Goal: Information Seeking & Learning: Find specific fact

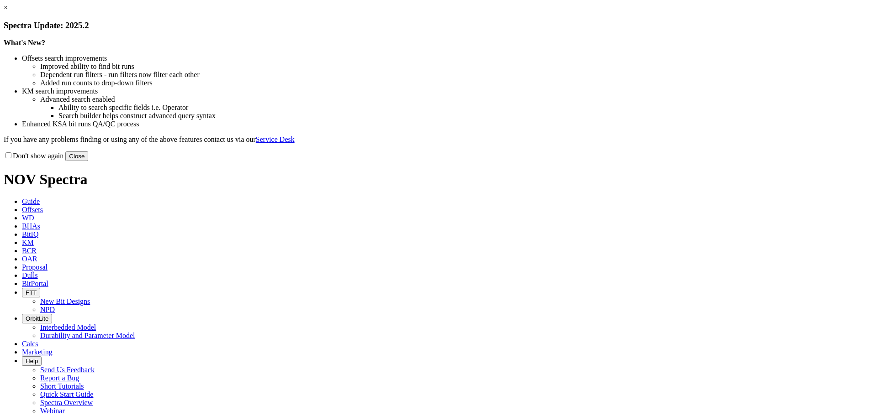
click at [88, 161] on button "Close" at bounding box center [76, 157] width 23 height 10
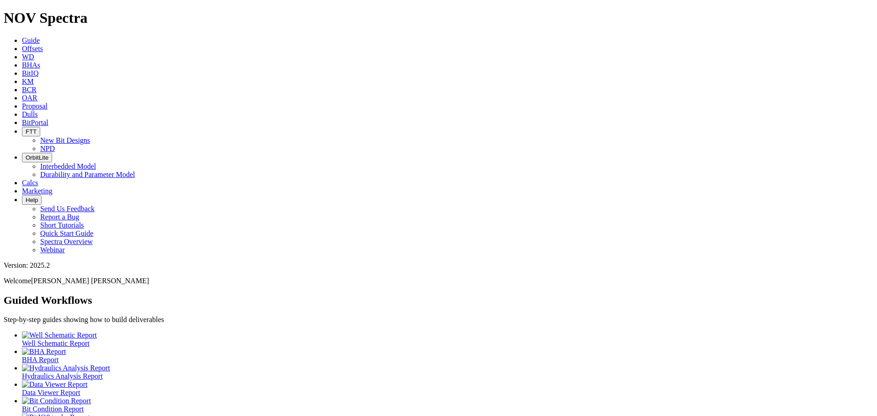
click at [43, 45] on span "Offsets" at bounding box center [32, 49] width 21 height 8
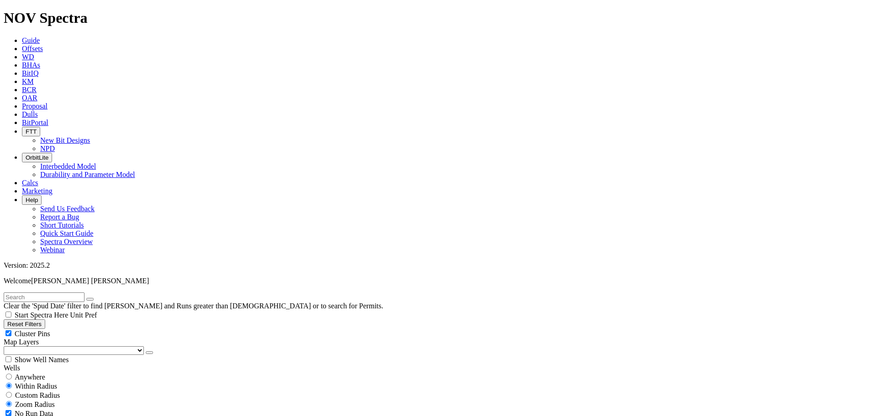
click at [12, 374] on input "radio" at bounding box center [9, 377] width 6 height 6
radio input "true"
radio input "false"
click at [44, 293] on input "text" at bounding box center [44, 298] width 81 height 10
type input "OXY"
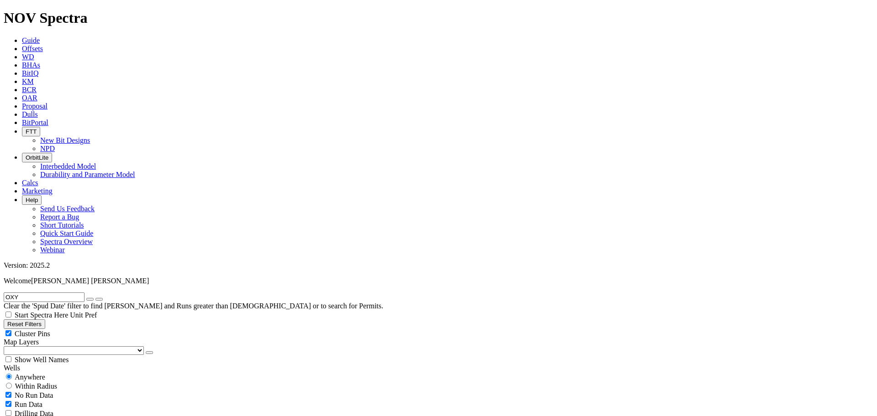
click at [95, 298] on button "submit" at bounding box center [98, 299] width 7 height 3
radio input "false"
radio input "true"
click at [38, 110] on link "Dulls" at bounding box center [30, 114] width 16 height 8
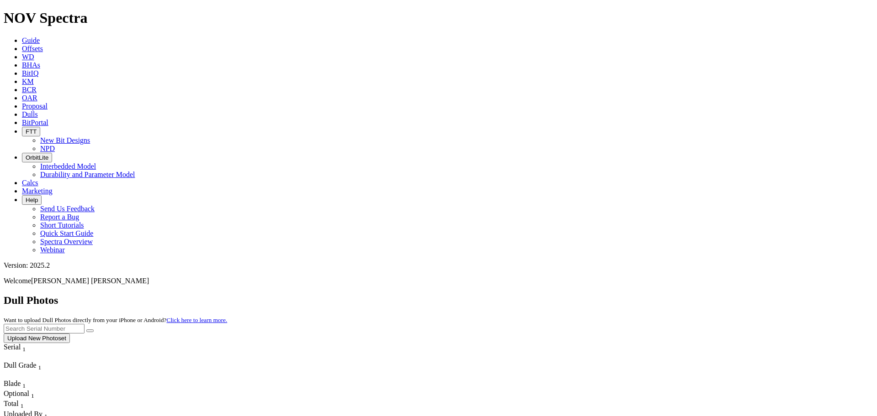
click at [84, 324] on input "text" at bounding box center [44, 329] width 81 height 10
paste input "A320985"
type input "A320985"
click at [90, 331] on icon "submit" at bounding box center [90, 331] width 0 height 0
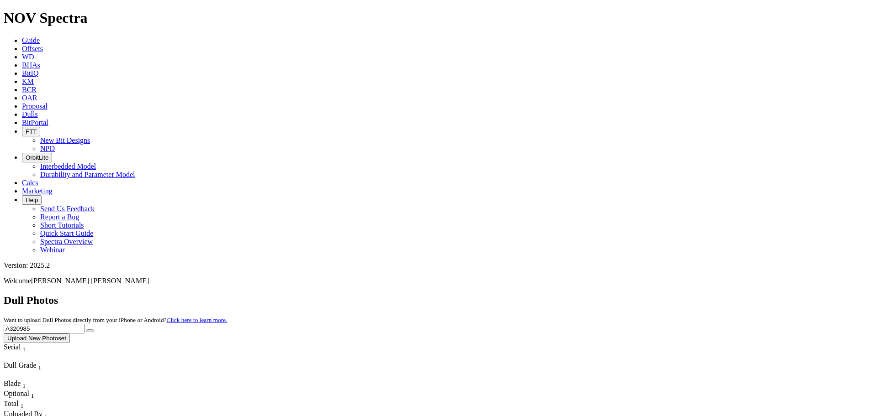
drag, startPoint x: 685, startPoint y: 37, endPoint x: 617, endPoint y: 34, distance: 68.1
click at [617, 294] on div "Dull Photos Want to upload Dull Photos directly from your iPhone or Android? Cl…" at bounding box center [438, 318] width 869 height 49
paste input "F318721"
type input "F318721"
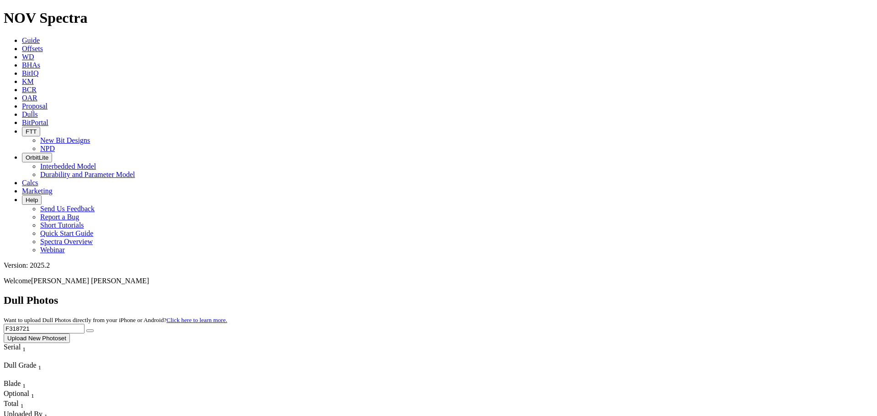
click at [90, 331] on icon "submit" at bounding box center [90, 331] width 0 height 0
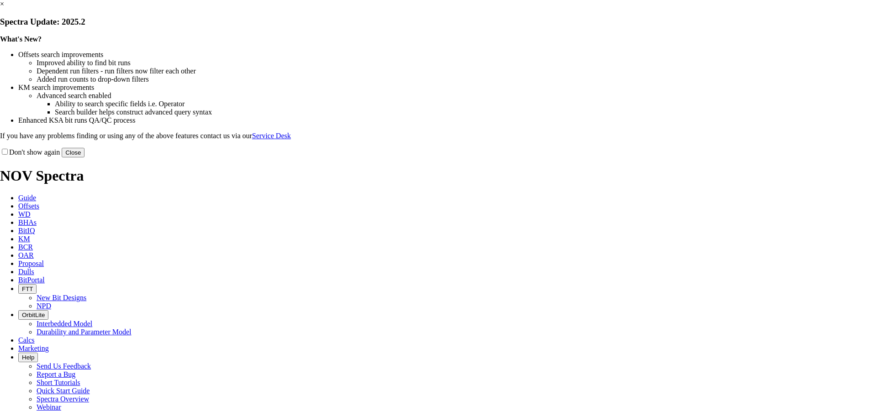
click at [4, 8] on link "×" at bounding box center [2, 4] width 4 height 8
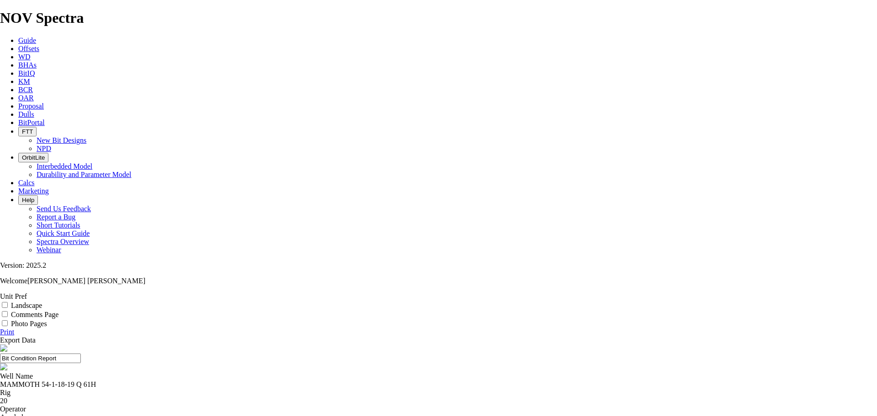
click at [36, 336] on link "Export Data" at bounding box center [18, 340] width 36 height 8
